Goal: Task Accomplishment & Management: Use online tool/utility

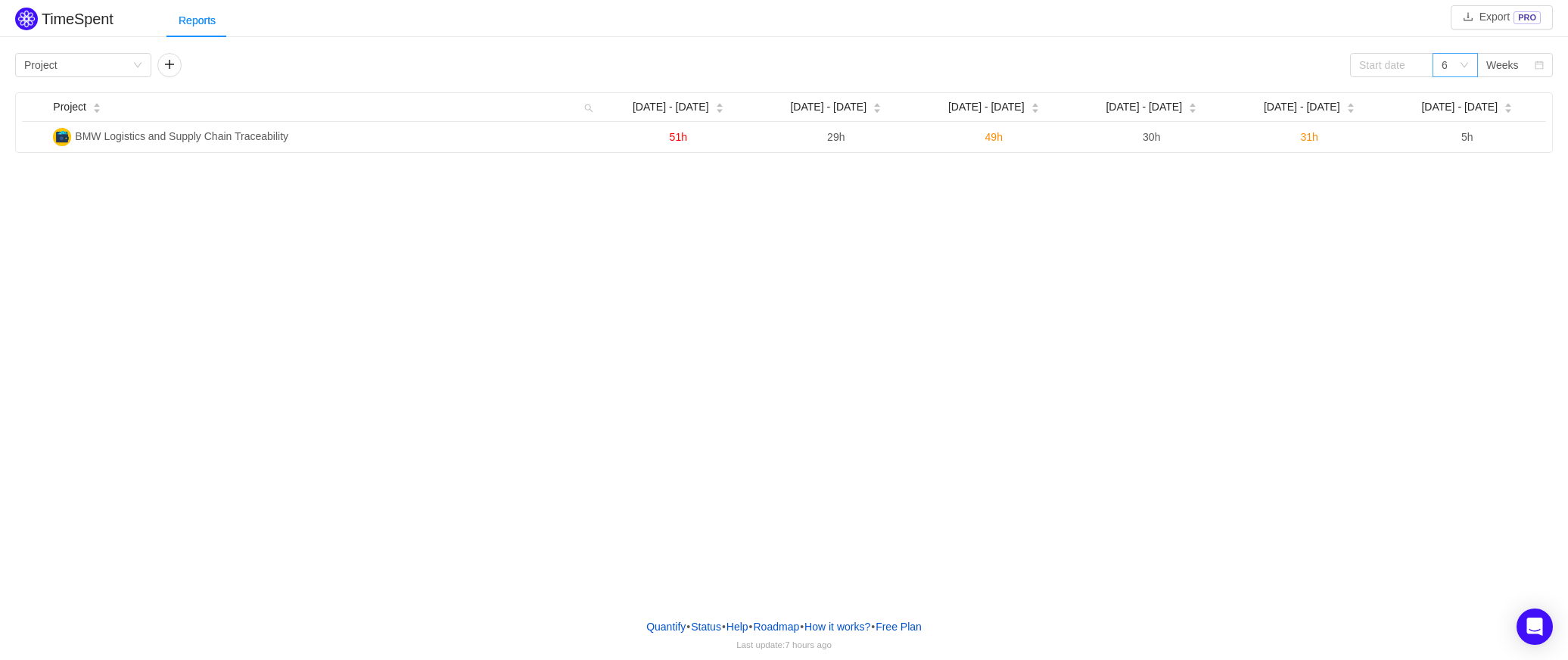
click at [1466, 64] on icon "icon: down" at bounding box center [1464, 65] width 9 height 9
click at [1446, 163] on li "12" at bounding box center [1455, 167] width 45 height 25
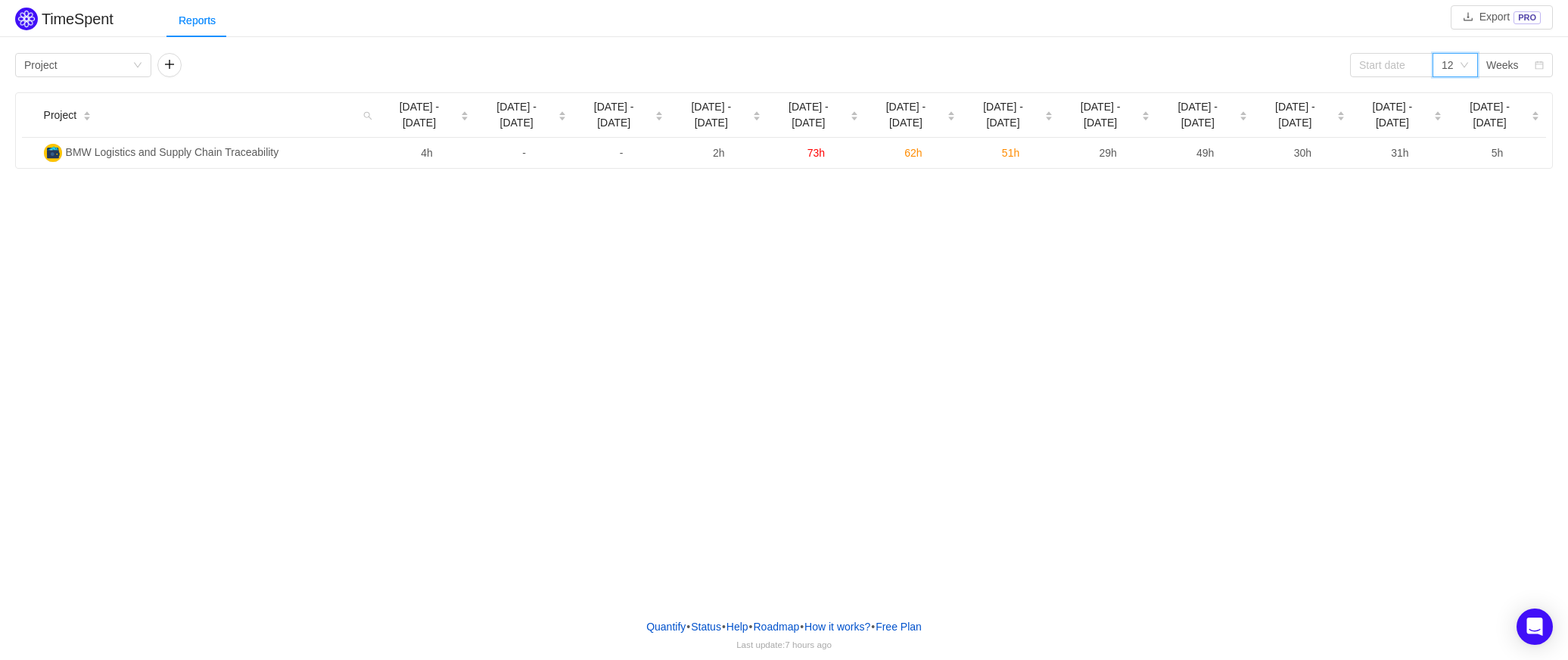
click at [1454, 65] on div "12" at bounding box center [1448, 65] width 12 height 23
click at [1501, 64] on div "Weeks" at bounding box center [1503, 65] width 32 height 23
click at [1500, 124] on li "Months" at bounding box center [1515, 119] width 76 height 25
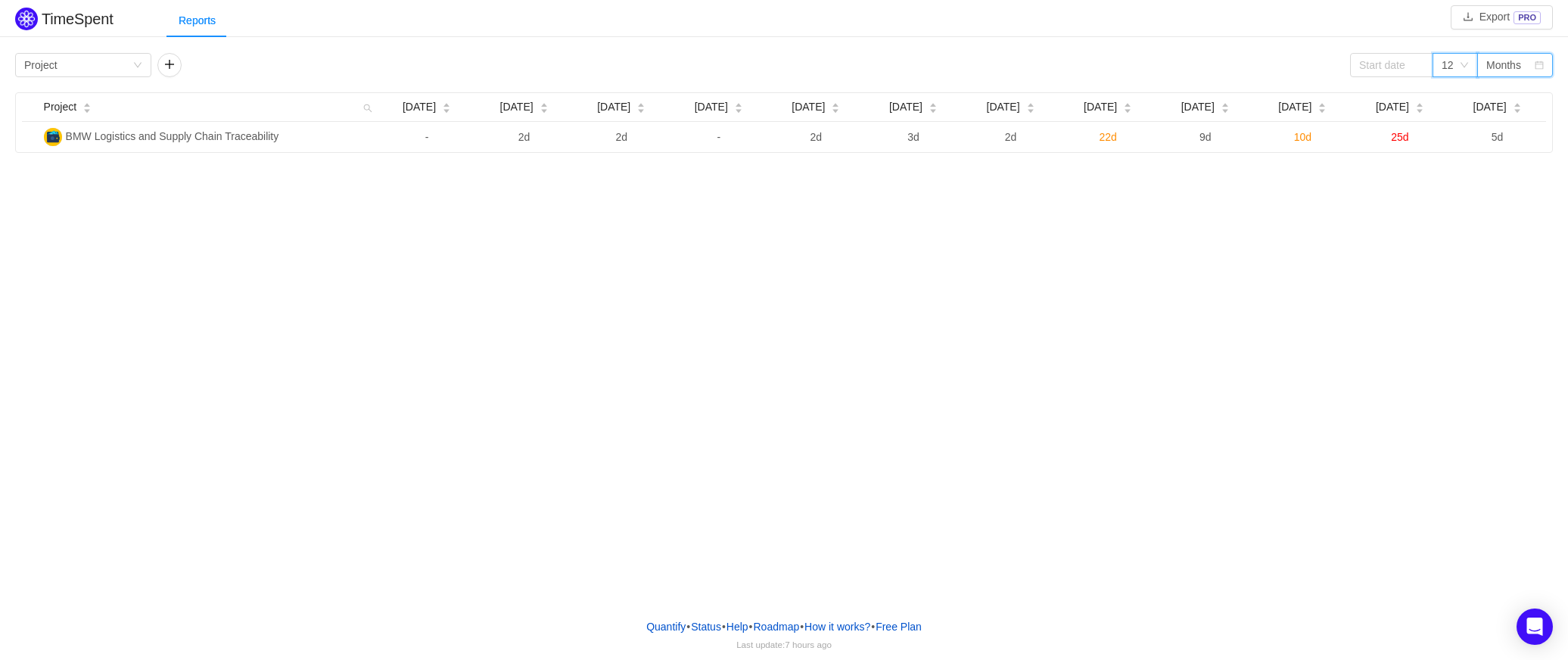
click at [1457, 64] on div "12" at bounding box center [1451, 65] width 18 height 23
click at [1443, 100] on li "3" at bounding box center [1455, 94] width 45 height 25
click at [799, 244] on div "TimeSpent Export PRO Reports Group by Project 3 Months Project [DATE] [DATE] [D…" at bounding box center [784, 303] width 1568 height 606
click at [1370, 69] on input at bounding box center [1391, 65] width 83 height 25
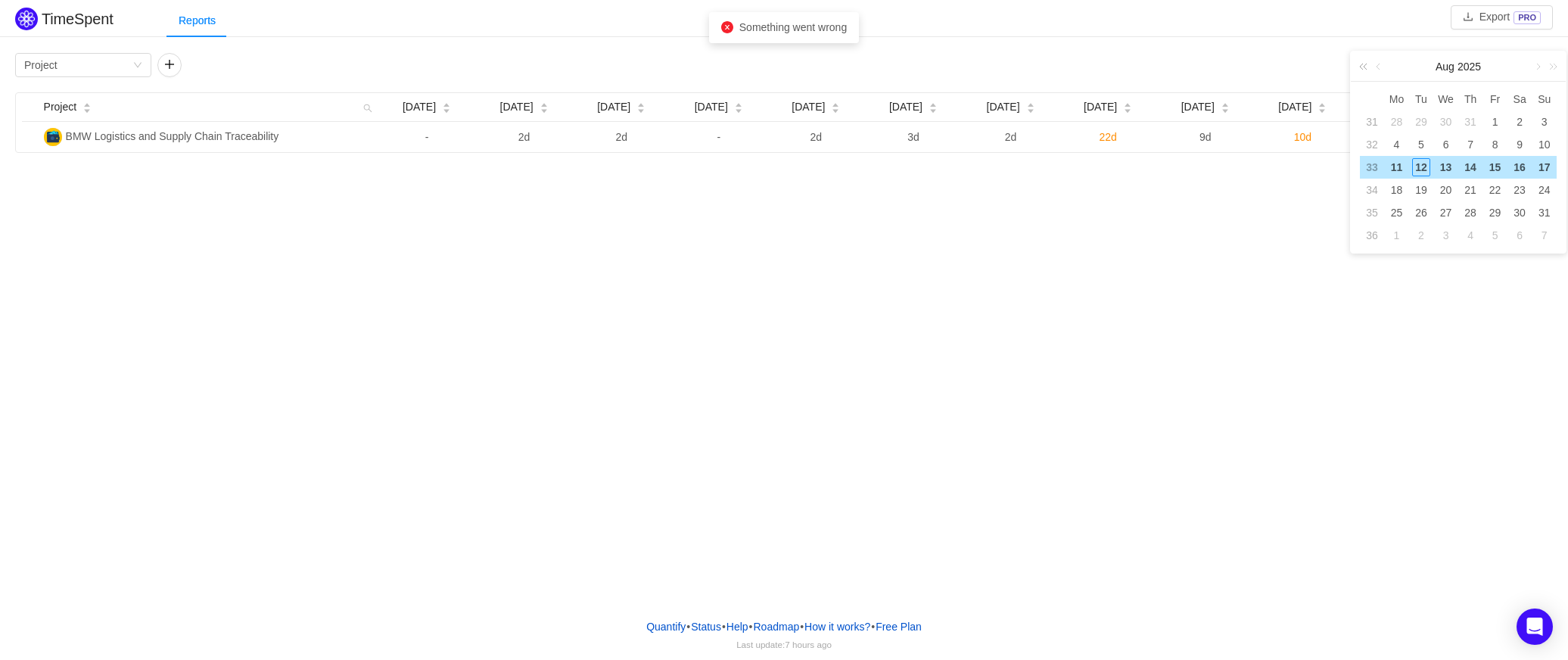
click at [1360, 61] on link at bounding box center [1366, 66] width 20 height 30
click at [1378, 68] on link at bounding box center [1380, 66] width 14 height 30
click at [1379, 68] on link at bounding box center [1380, 66] width 14 height 30
click at [1379, 67] on link at bounding box center [1380, 66] width 14 height 30
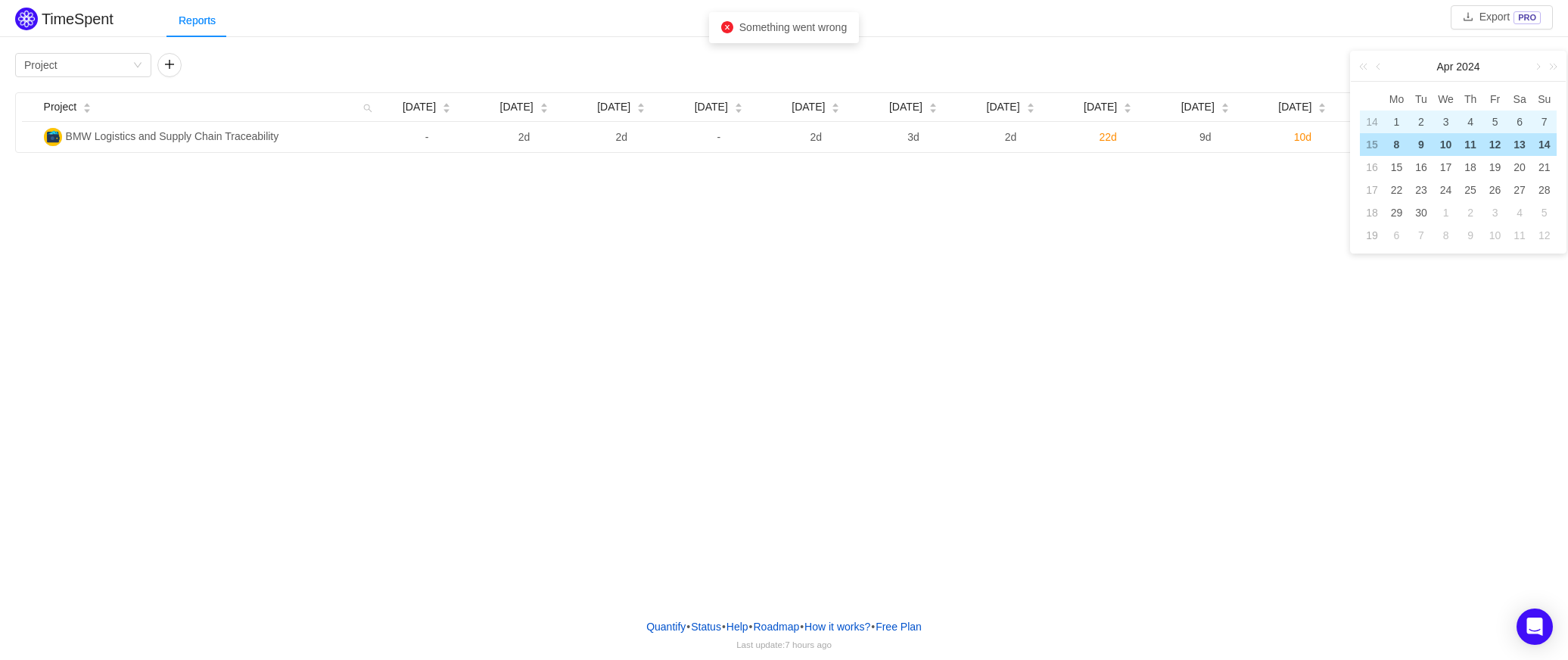
click at [1391, 117] on div "1" at bounding box center [1397, 122] width 18 height 18
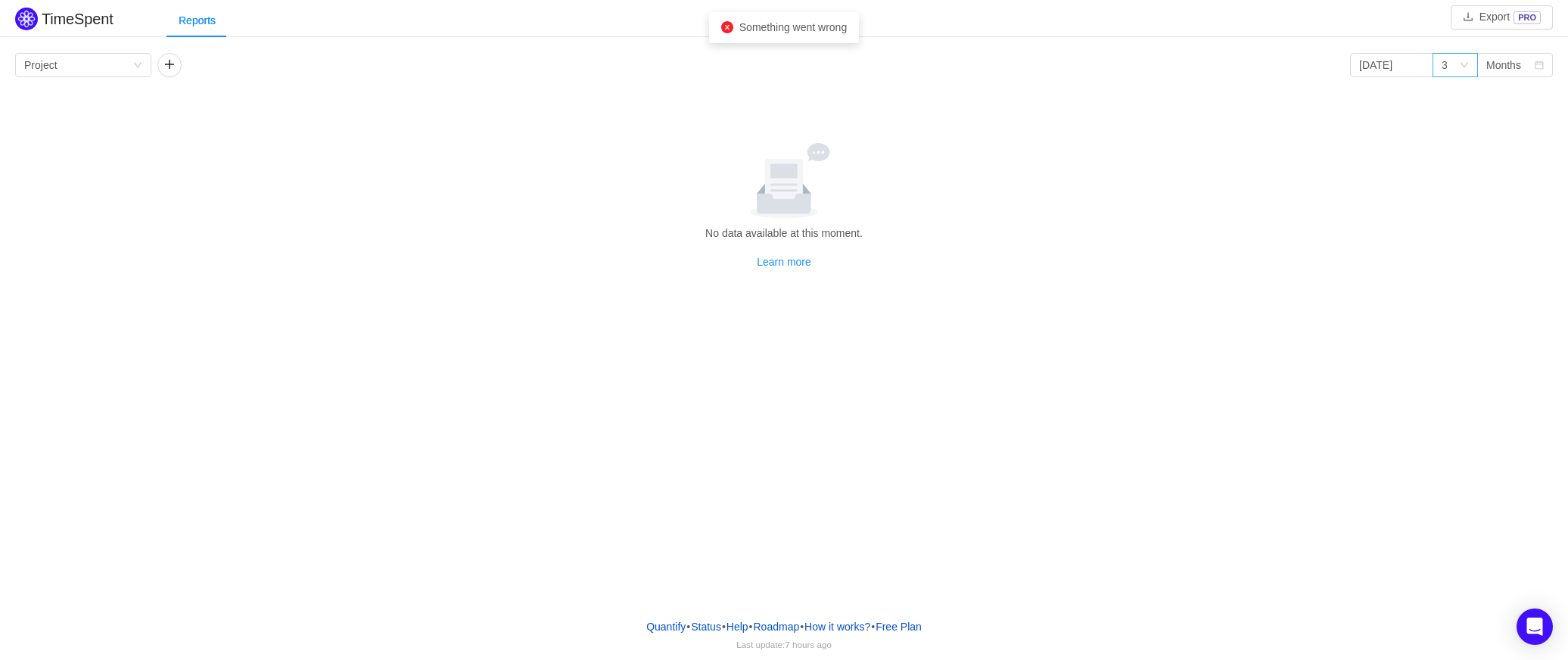
click at [1457, 65] on div "3" at bounding box center [1451, 65] width 18 height 23
click at [1455, 161] on li "12" at bounding box center [1455, 167] width 45 height 25
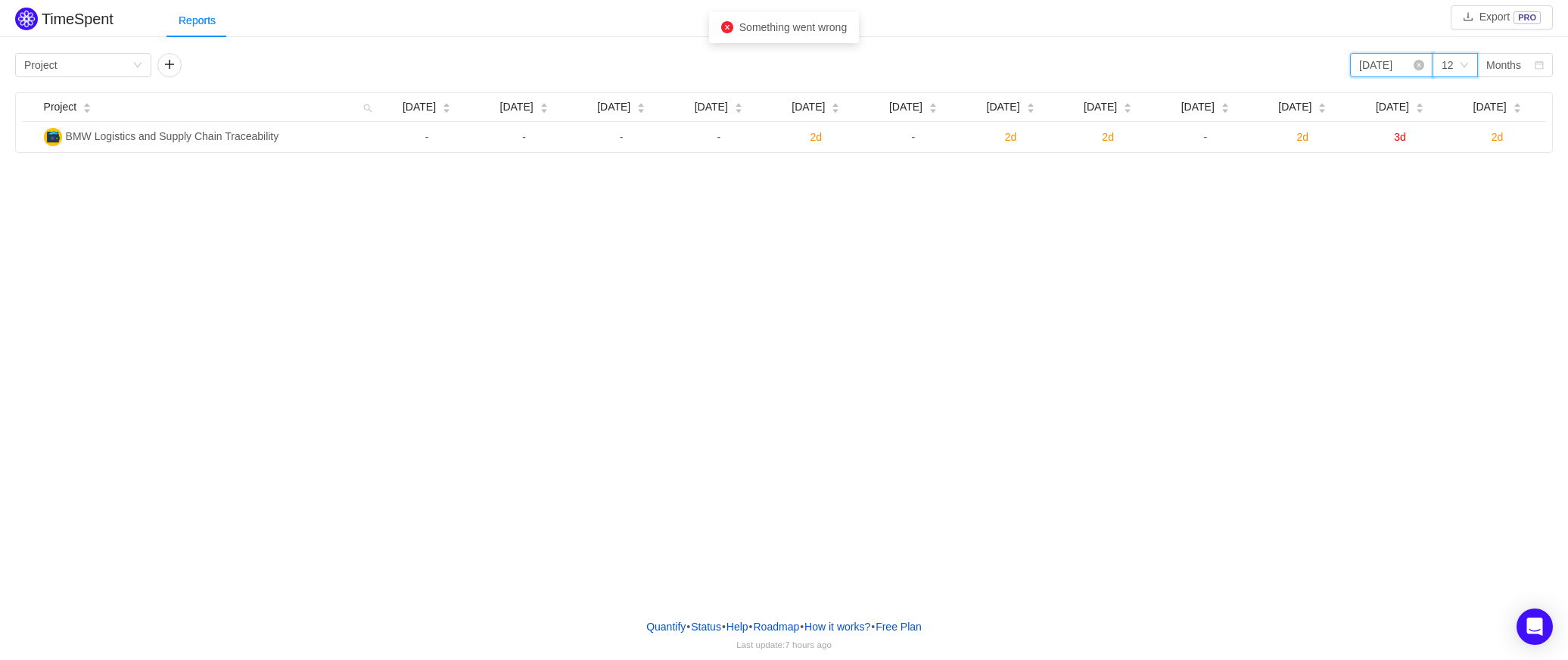
click at [1401, 66] on input "[DATE]" at bounding box center [1391, 65] width 83 height 25
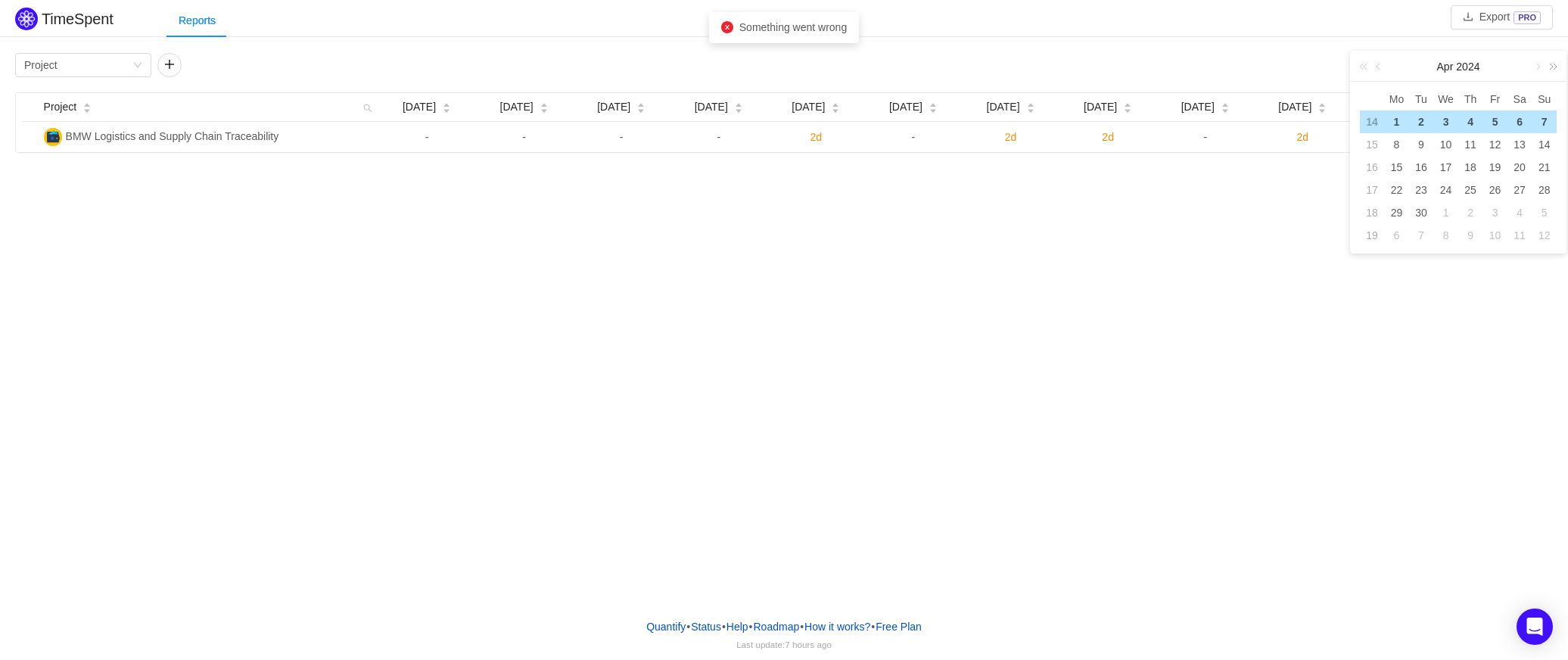
click at [1553, 68] on link at bounding box center [1551, 66] width 20 height 30
click at [1420, 120] on div "1" at bounding box center [1421, 122] width 18 height 18
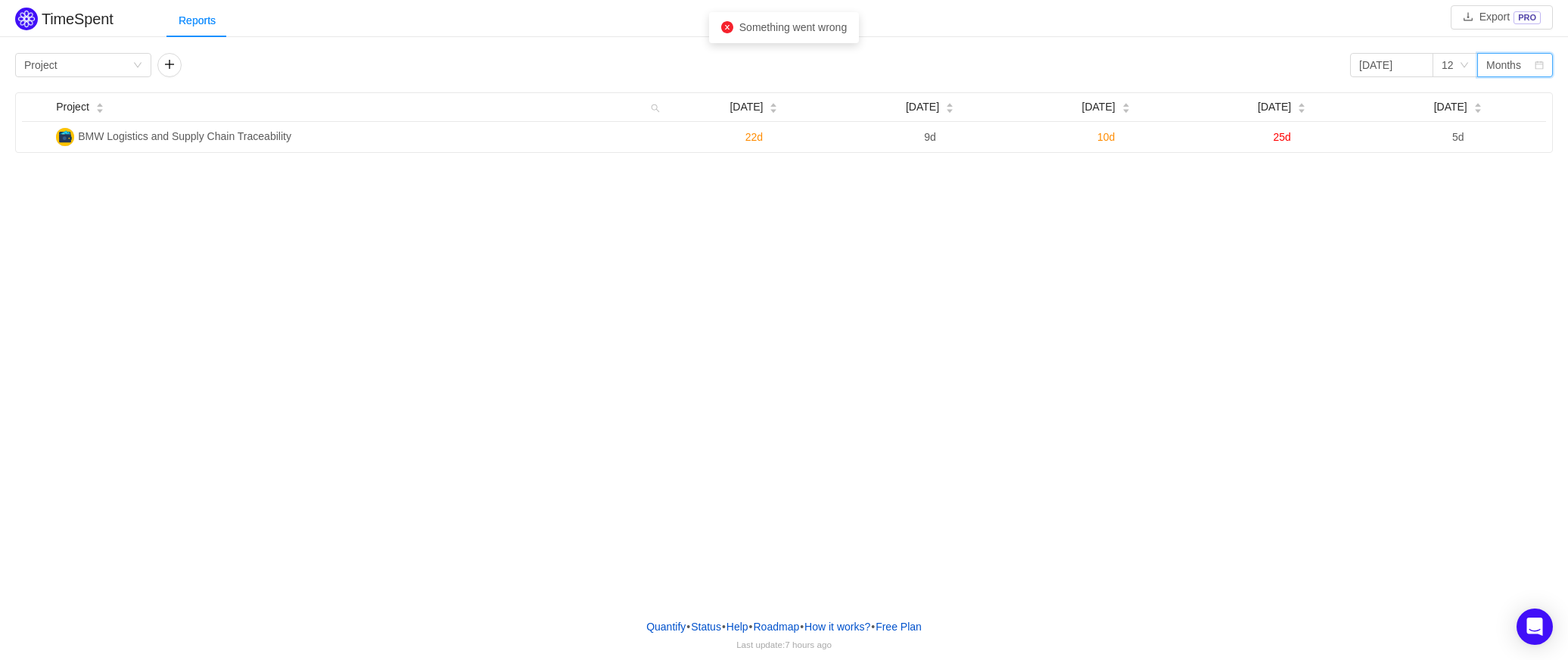
click at [1511, 66] on div "Months" at bounding box center [1503, 65] width 35 height 23
click at [1500, 115] on li "Months" at bounding box center [1515, 119] width 76 height 25
click at [1501, 62] on div "Months" at bounding box center [1503, 65] width 35 height 23
click at [1502, 84] on li "Weeks" at bounding box center [1515, 94] width 76 height 25
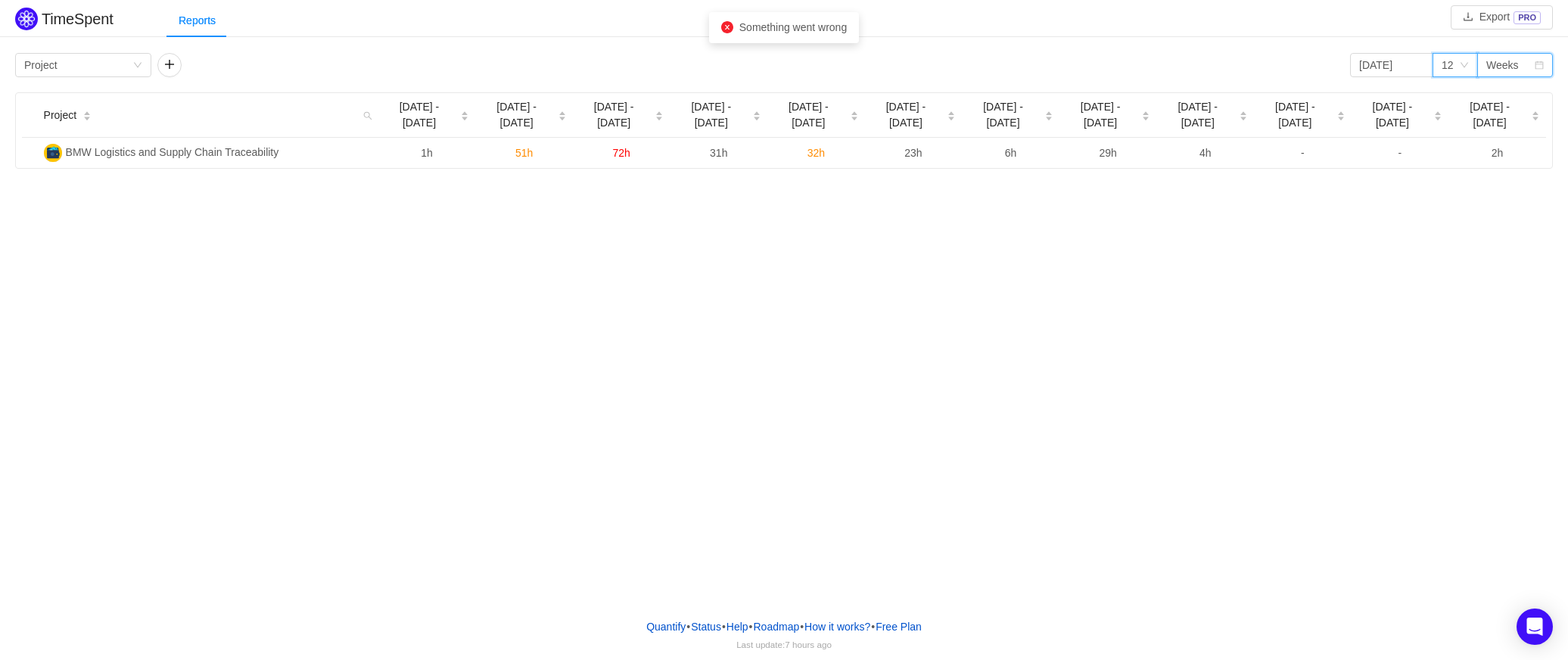
click at [1464, 64] on icon "icon: down" at bounding box center [1464, 65] width 9 height 9
click at [1411, 223] on div "TimeSpent Export PRO Reports Group by Project [DATE] 12 Weeks Project [DATE] - …" at bounding box center [784, 303] width 1568 height 606
click at [1462, 65] on icon "icon: down" at bounding box center [1464, 65] width 9 height 9
click at [1410, 68] on input "[DATE]" at bounding box center [1391, 65] width 83 height 25
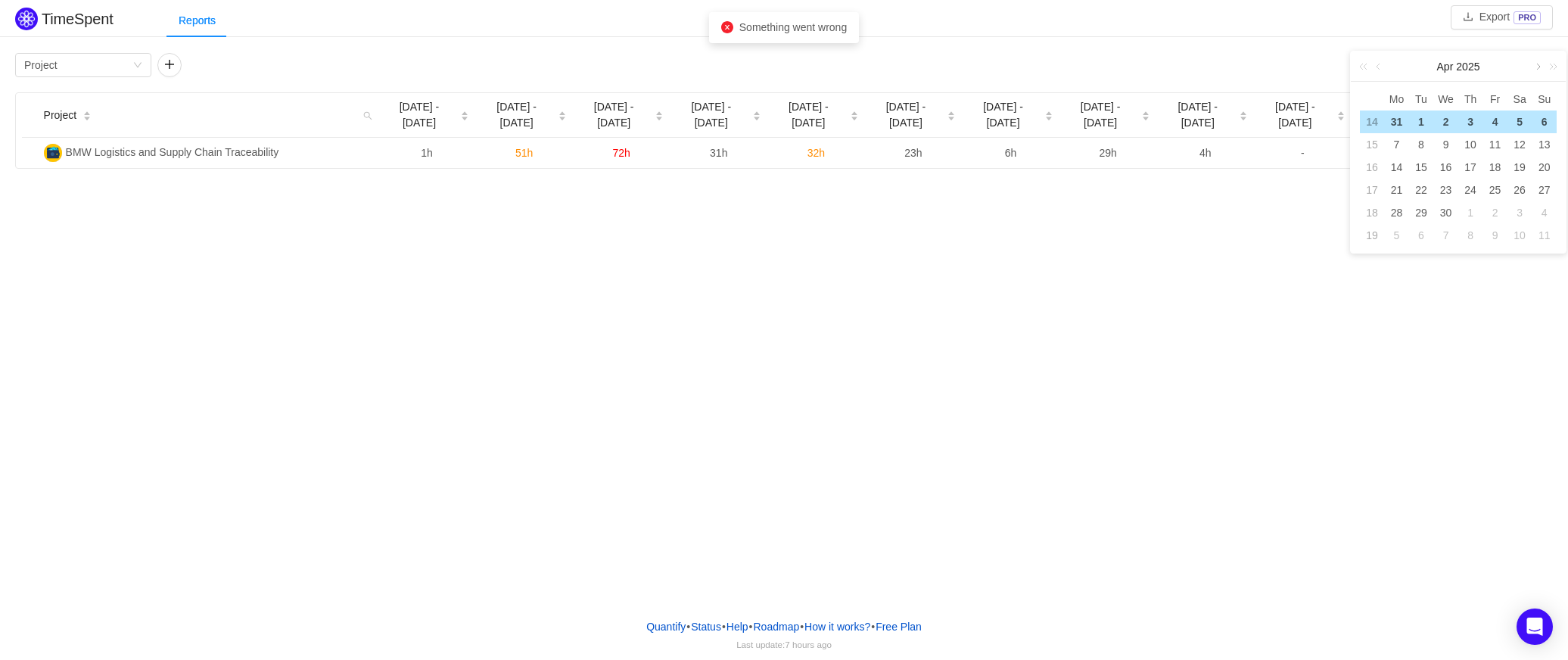
click at [1532, 64] on link at bounding box center [1537, 66] width 14 height 30
click at [1466, 114] on div "1" at bounding box center [1470, 122] width 18 height 18
type input "[DATE]"
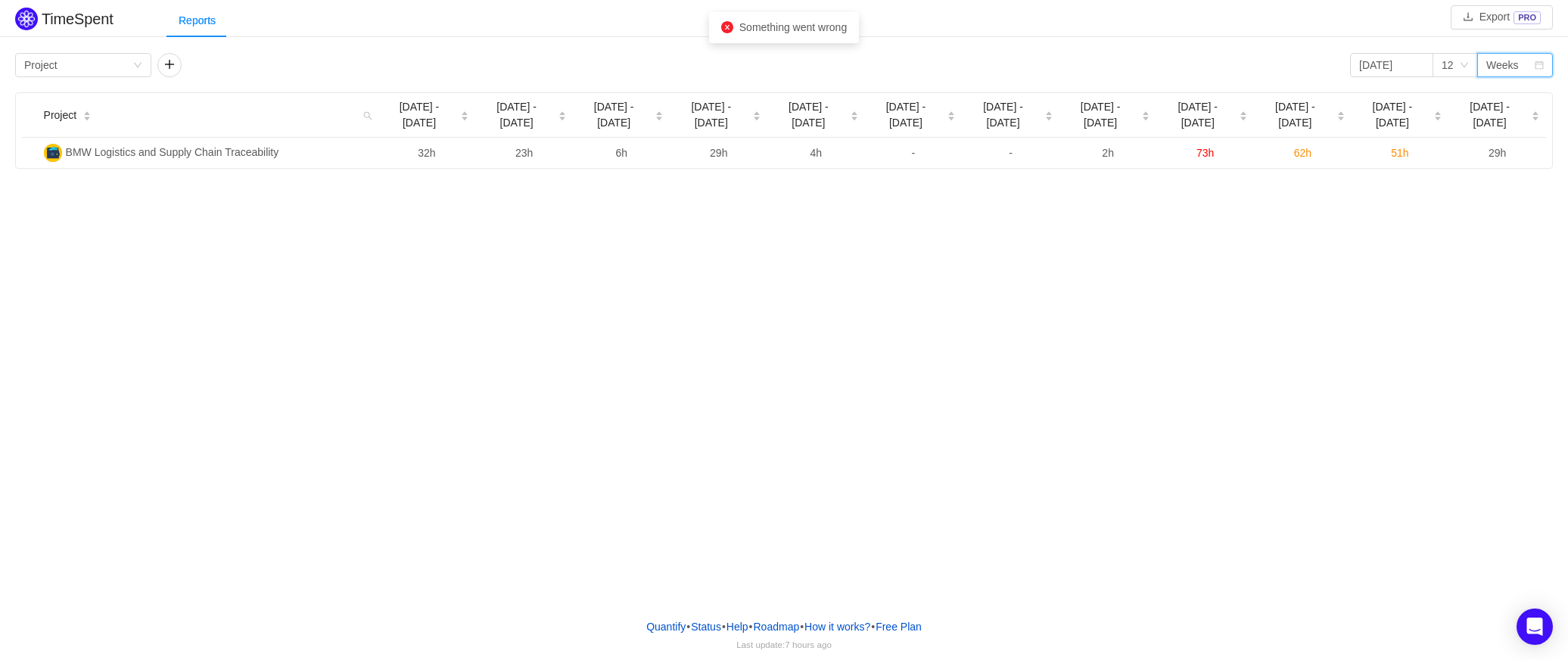
click at [1502, 62] on div "Weeks" at bounding box center [1503, 65] width 32 height 23
click at [1497, 138] on li "Quarters" at bounding box center [1515, 144] width 76 height 25
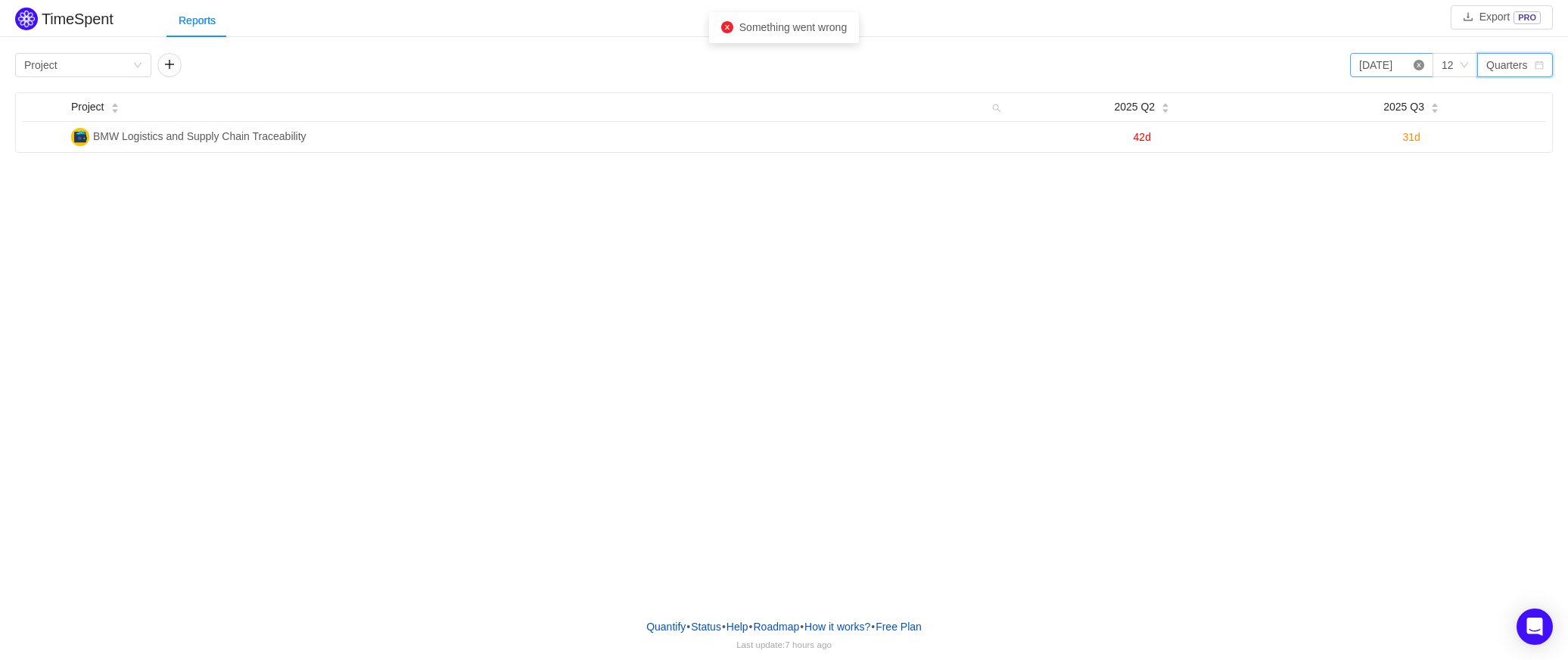
click at [1418, 64] on icon "icon: close-circle" at bounding box center [1419, 65] width 11 height 11
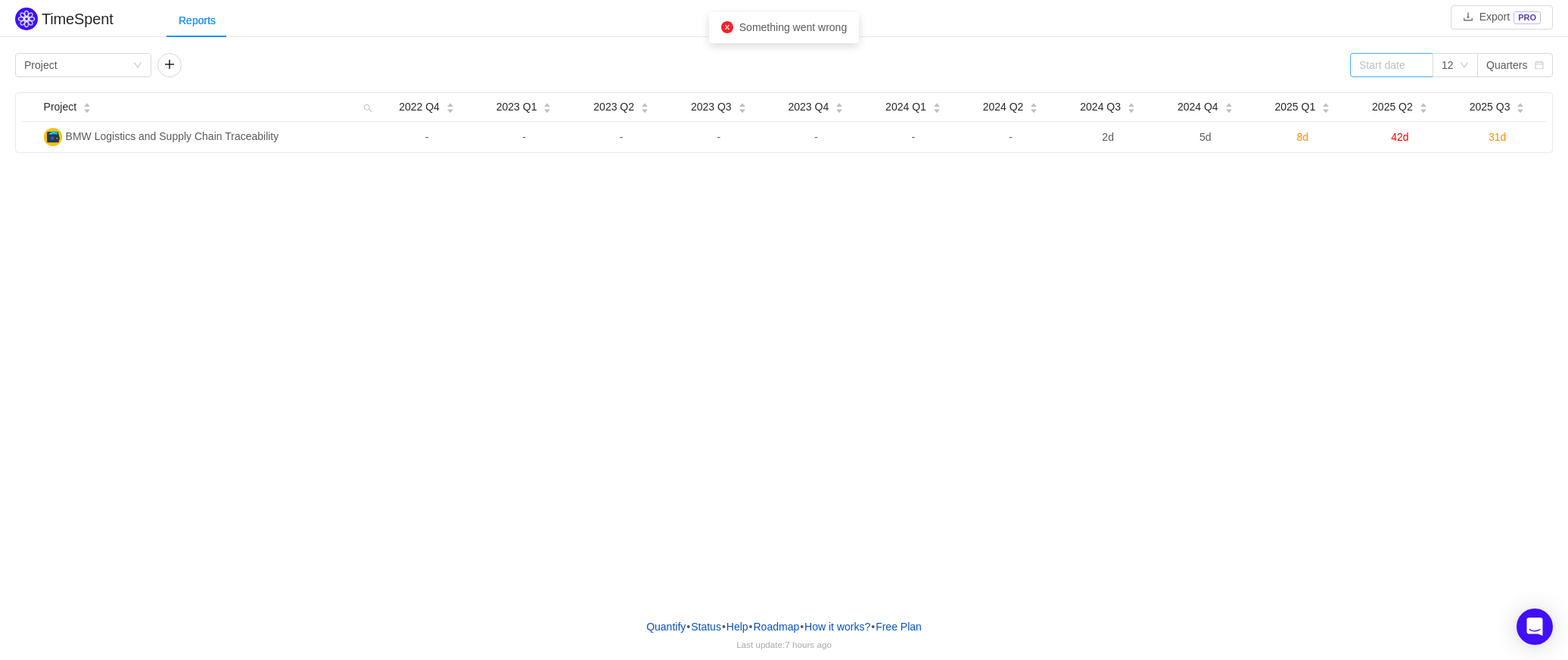
click at [1421, 61] on span at bounding box center [1419, 65] width 11 height 11
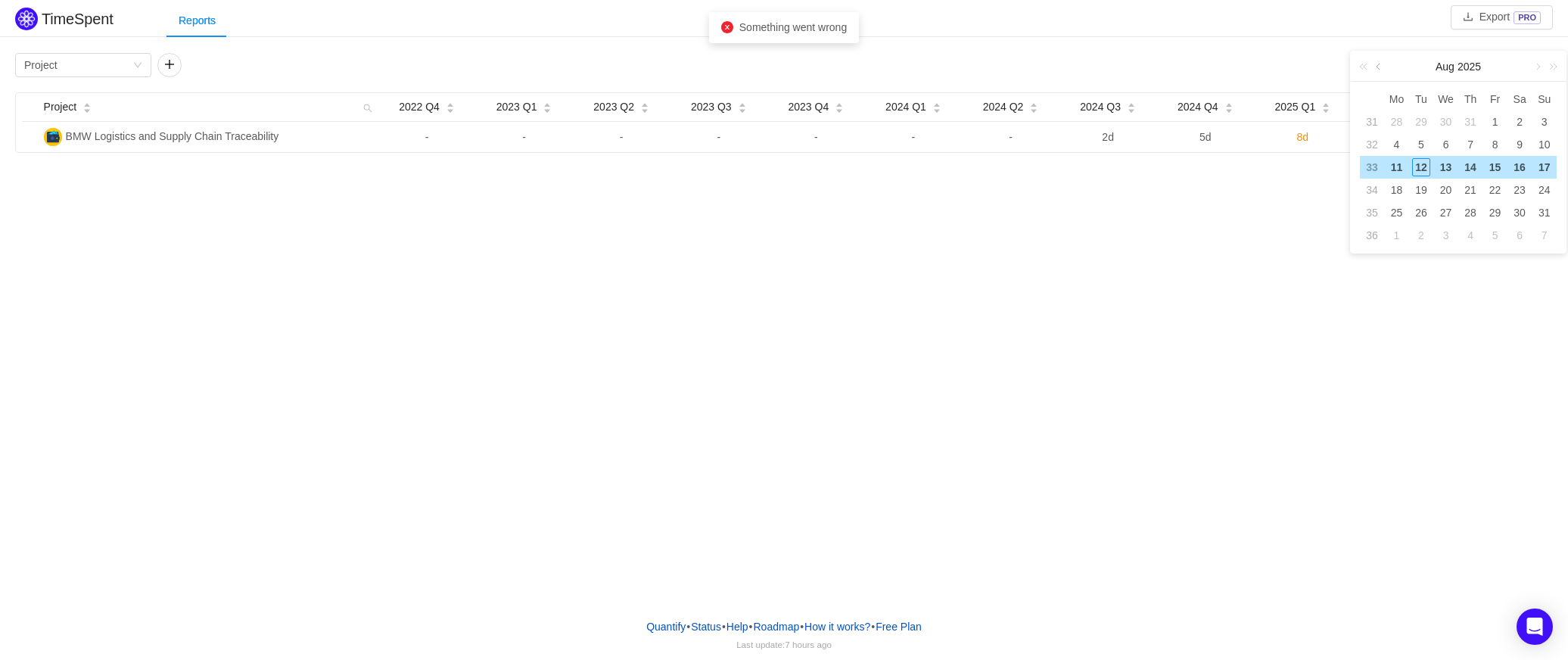
click at [1375, 66] on link at bounding box center [1380, 66] width 14 height 30
click at [1421, 123] on div "1" at bounding box center [1421, 122] width 18 height 18
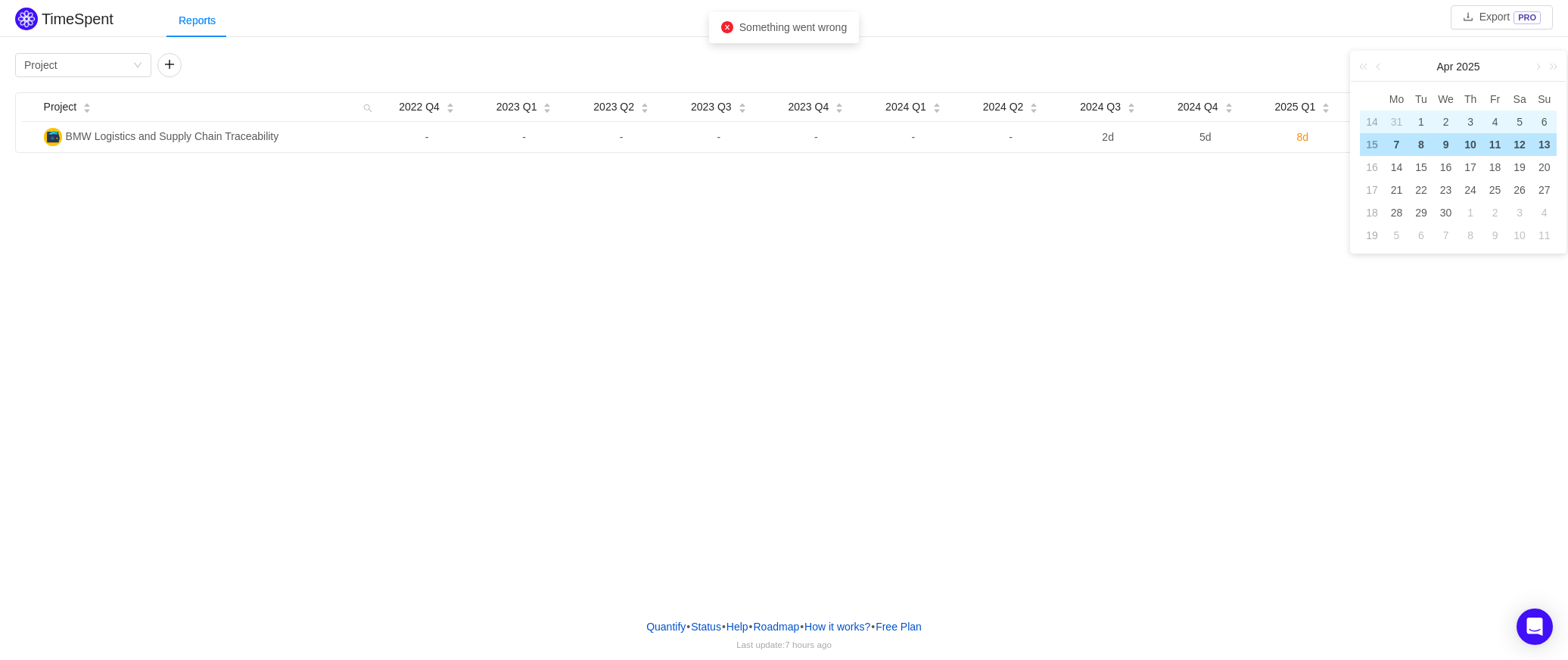
type input "[DATE]"
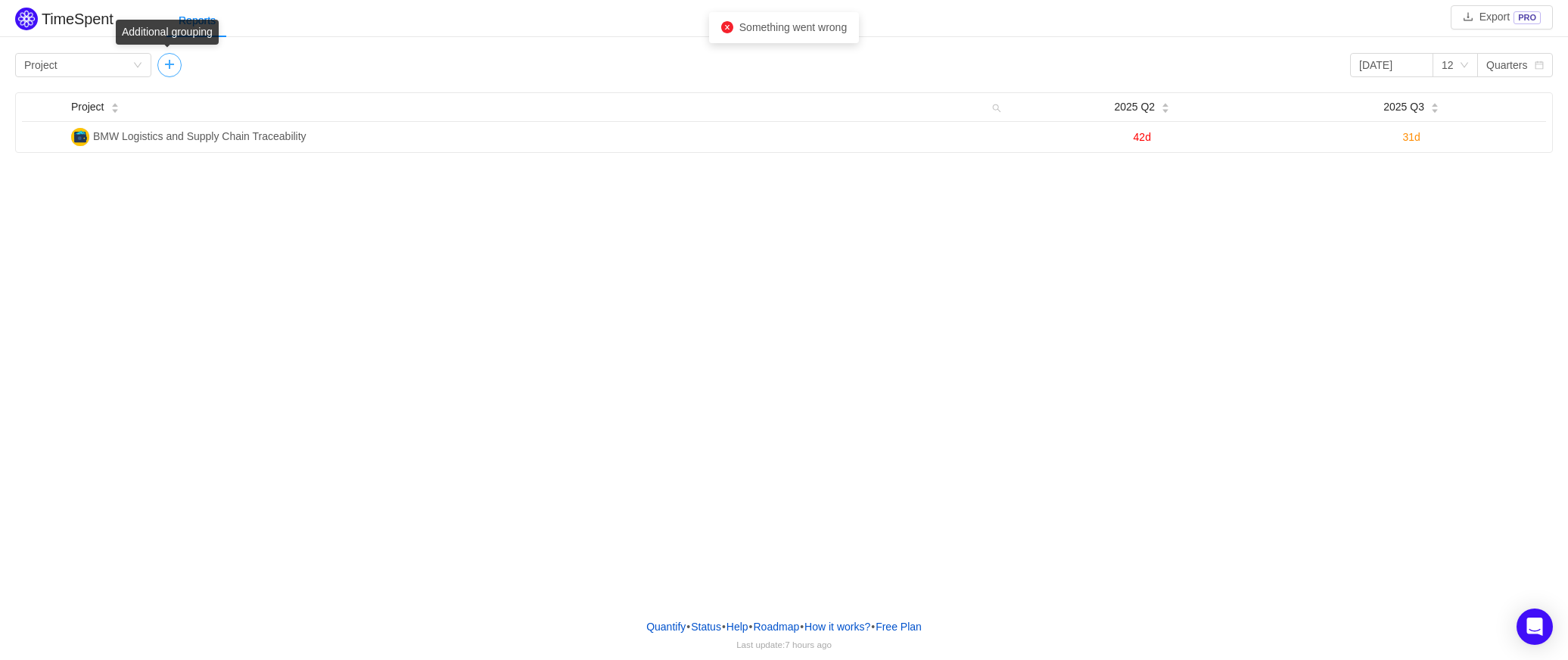
click at [175, 63] on button "button" at bounding box center [170, 65] width 25 height 25
click at [286, 70] on div "Group by Person" at bounding box center [225, 65] width 136 height 25
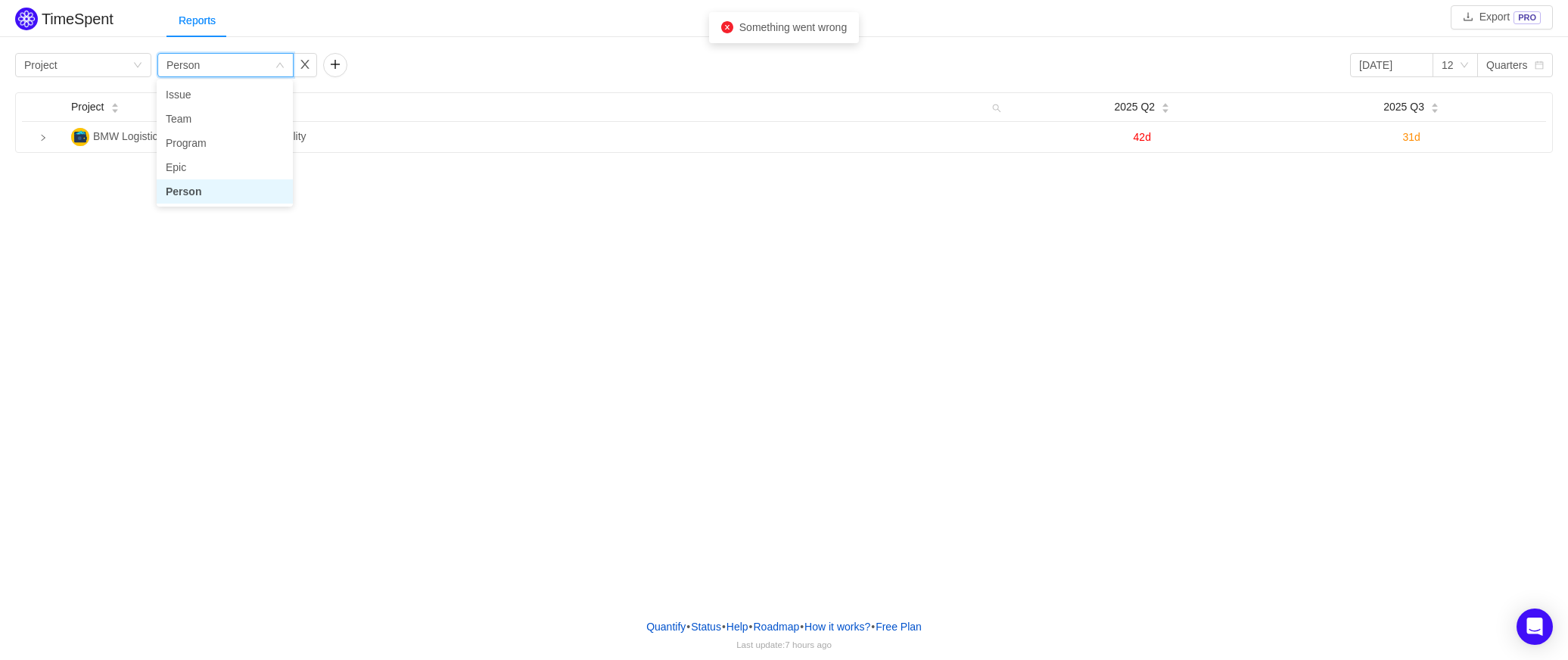
click at [191, 190] on li "Person" at bounding box center [224, 192] width 136 height 25
drag, startPoint x: 570, startPoint y: 57, endPoint x: 405, endPoint y: 86, distance: 167.5
click at [556, 57] on div "Group by Project Group by Person [DATE] 12 Quarters" at bounding box center [784, 65] width 1538 height 25
click at [131, 57] on div "Group by Project" at bounding box center [78, 65] width 108 height 23
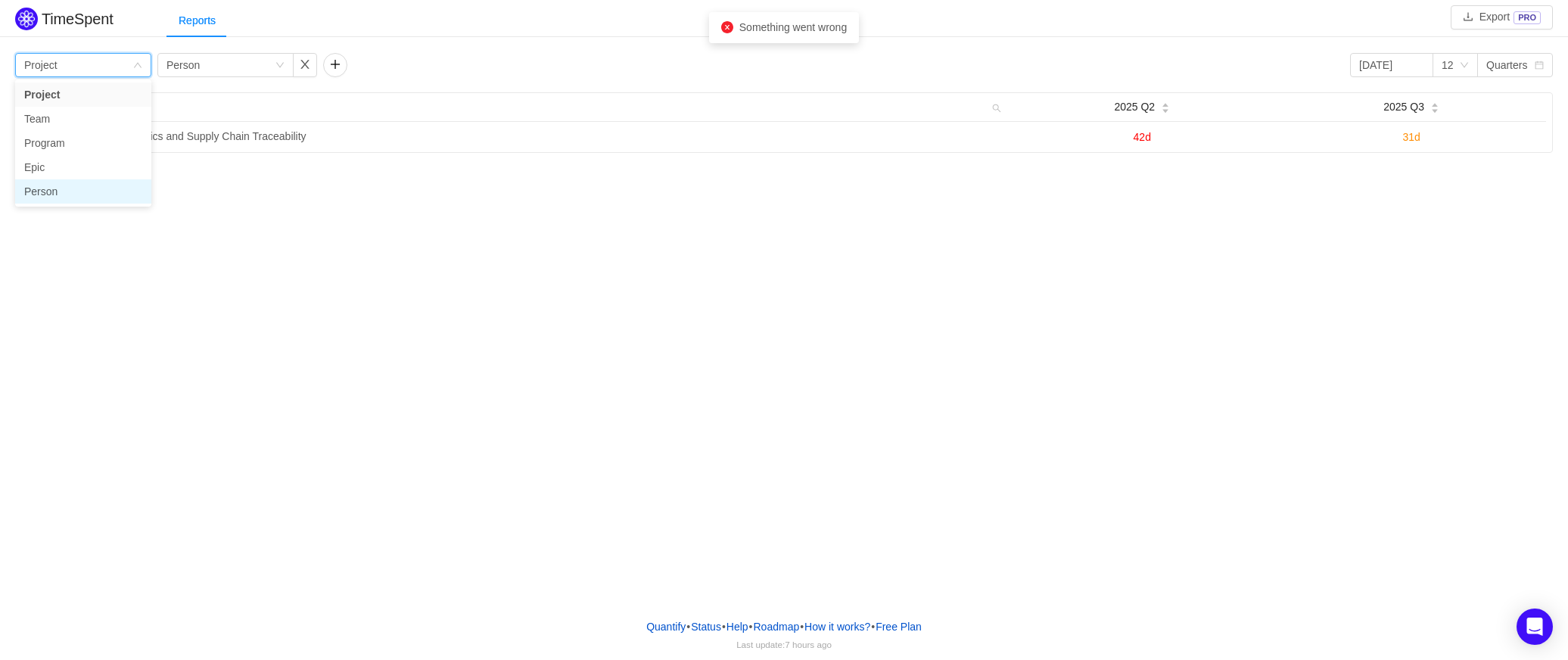
click at [42, 190] on li "Person" at bounding box center [83, 192] width 136 height 25
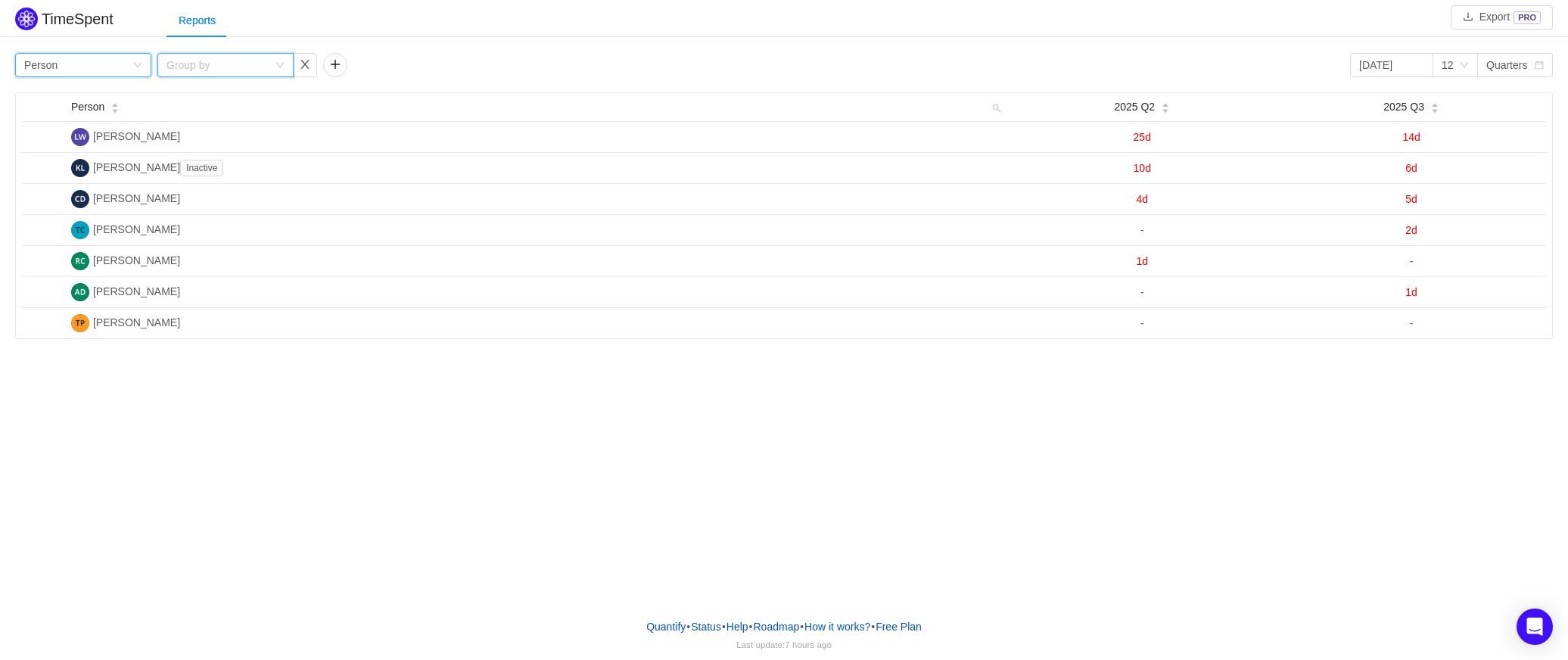
click at [281, 64] on icon "icon: down" at bounding box center [280, 65] width 9 height 9
click at [279, 67] on icon "icon: down" at bounding box center [280, 65] width 9 height 9
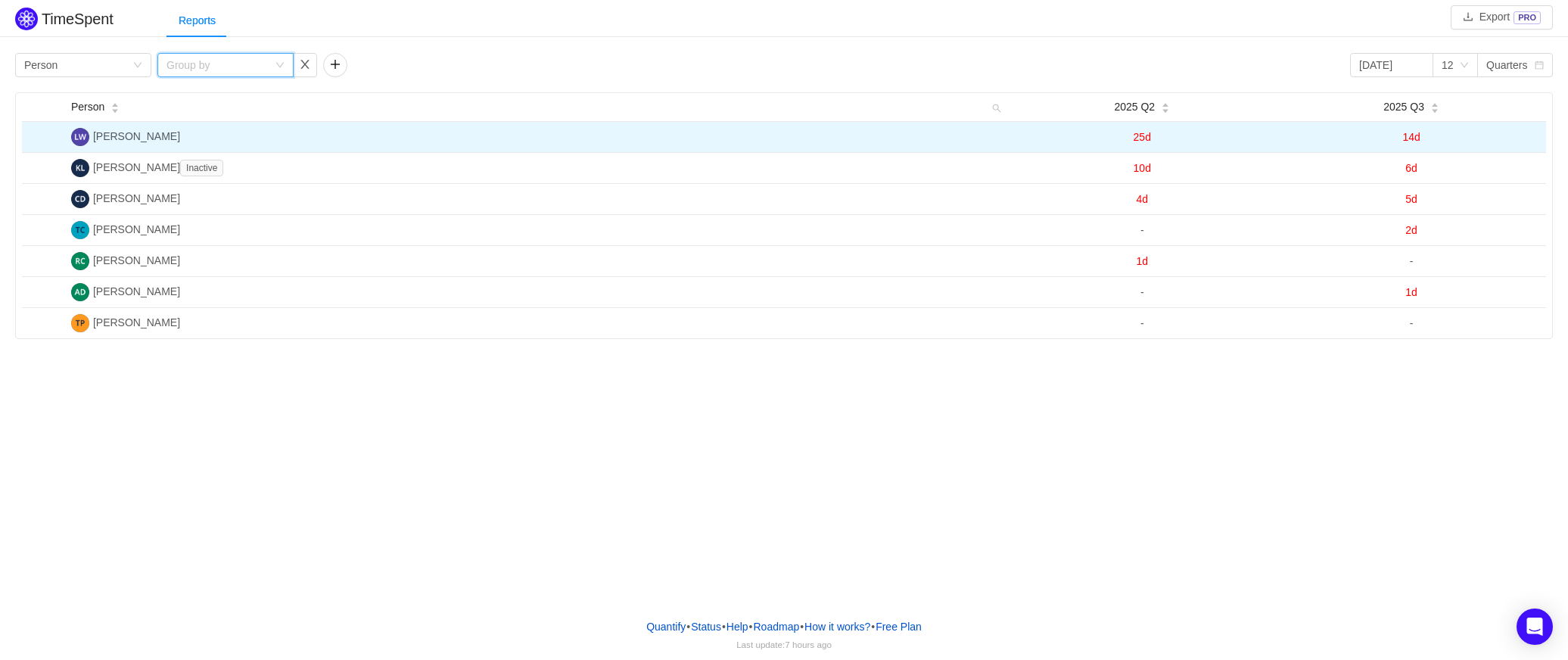
click at [1143, 136] on span "25d" at bounding box center [1143, 137] width 18 height 12
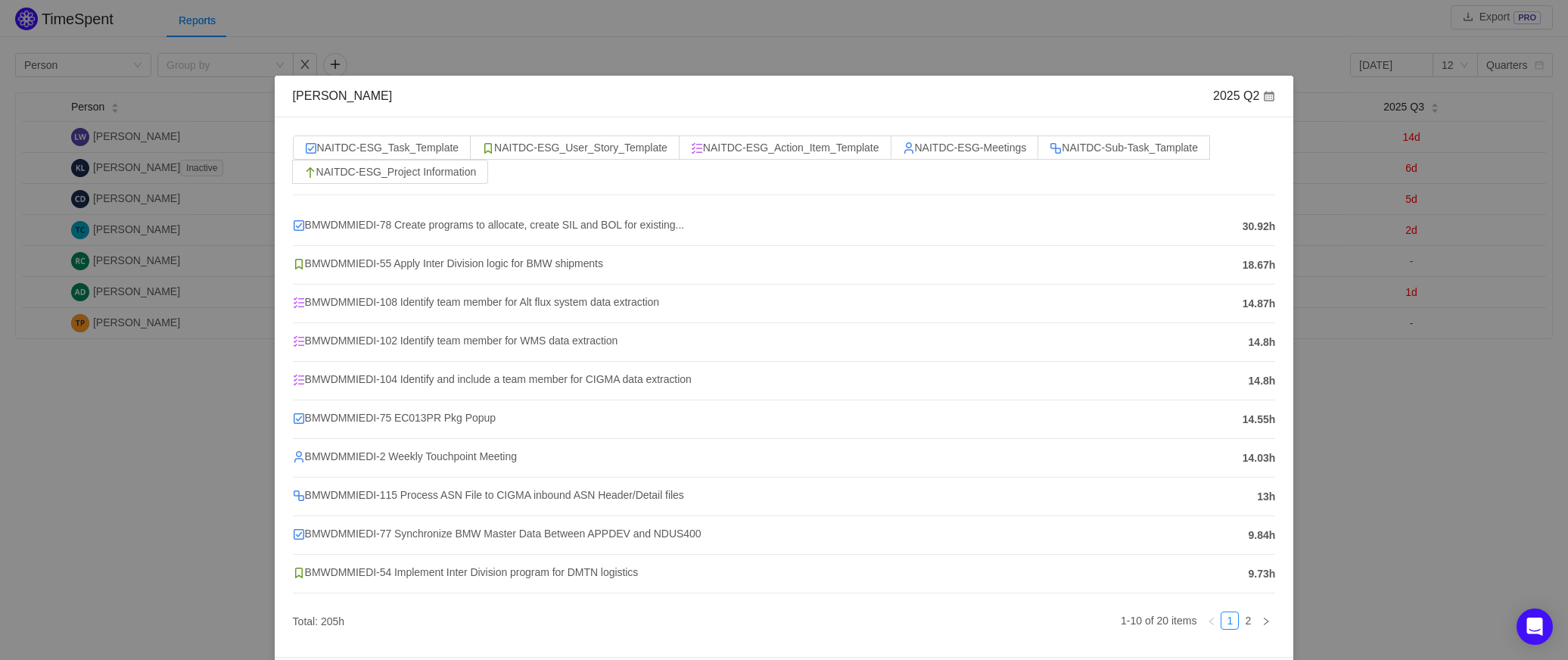
click at [981, 39] on div "[PERSON_NAME] 2025 Q2 NAITDC-ESG_Task_Template NAITDC-ESG_User_Story_Template N…" at bounding box center [784, 330] width 1568 height 660
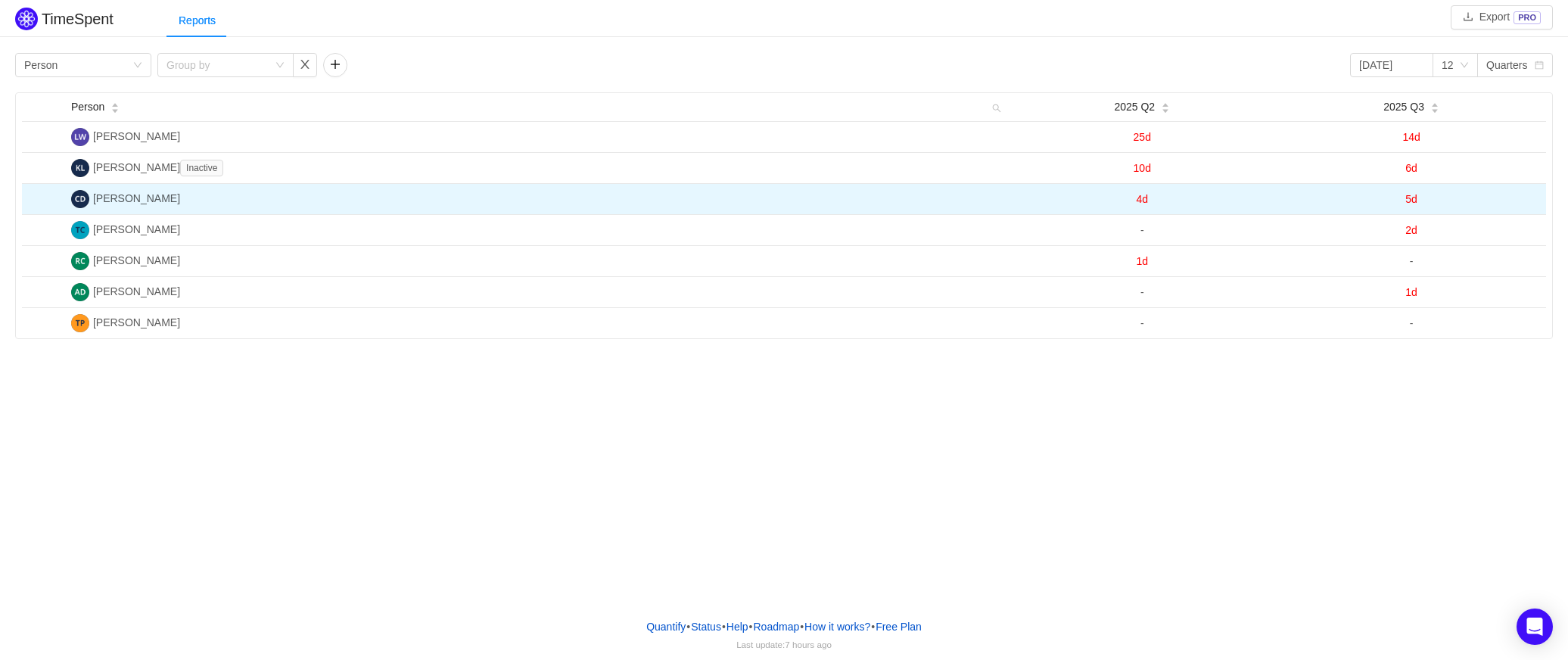
click at [1141, 195] on span "4d" at bounding box center [1143, 199] width 12 height 12
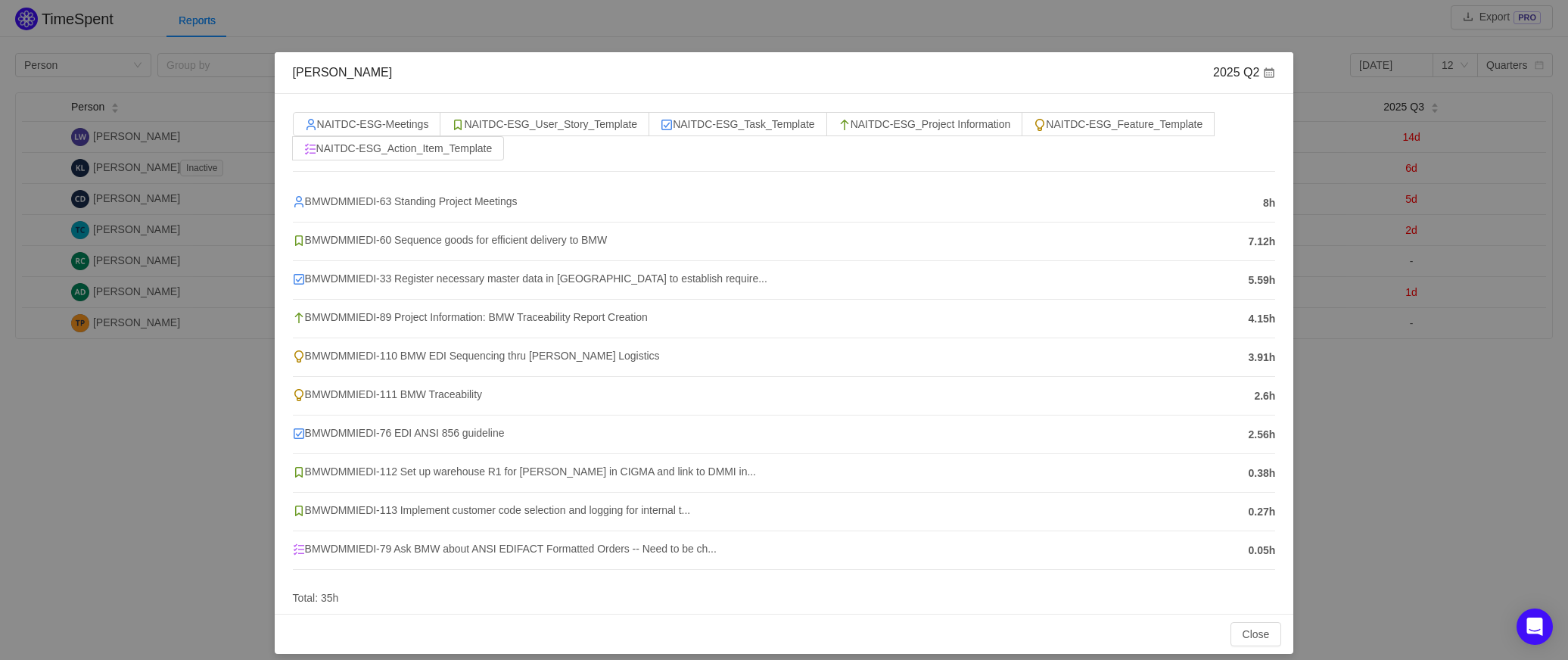
scroll to position [35, 0]
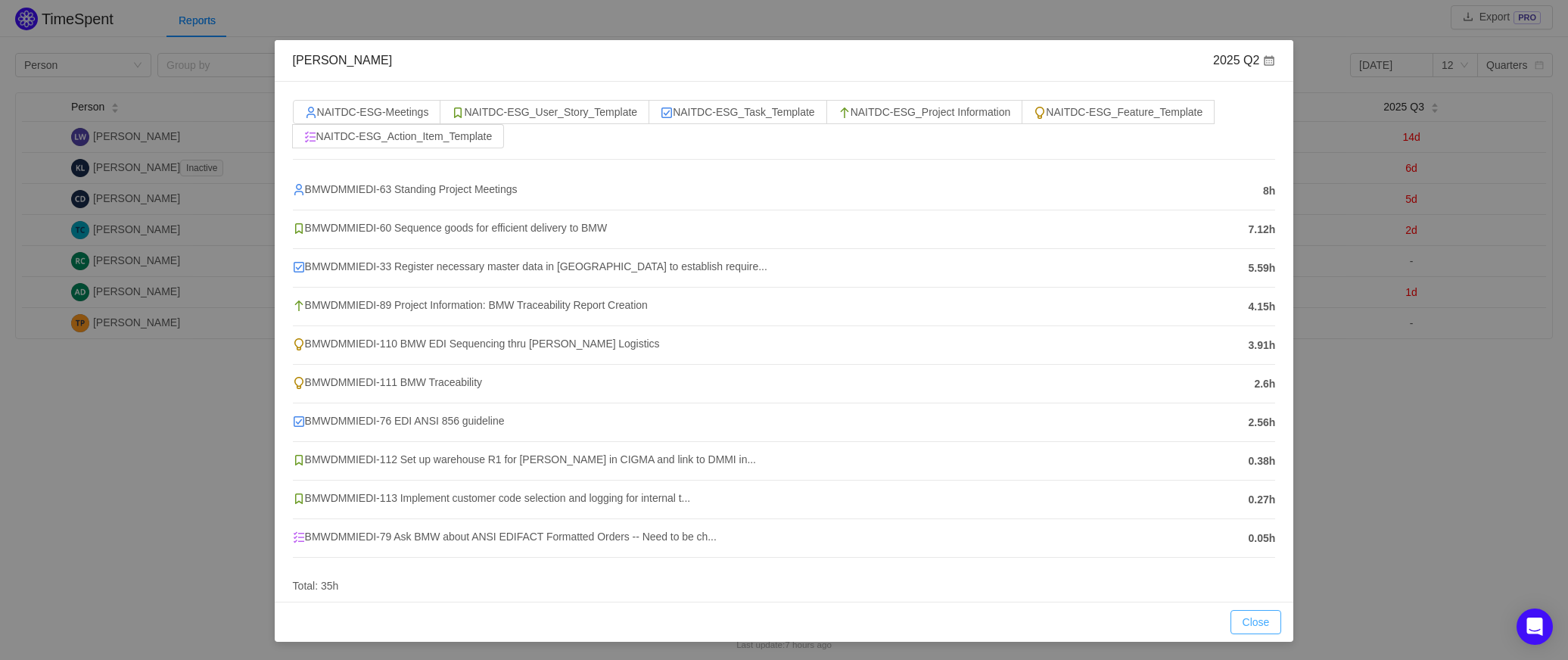
click at [1252, 628] on button "Close" at bounding box center [1256, 622] width 51 height 25
